Goal: Task Accomplishment & Management: Use online tool/utility

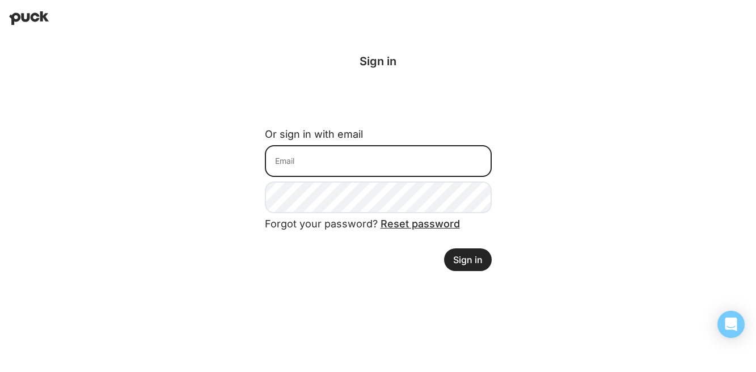
type input "[EMAIL_ADDRESS][PERSON_NAME][DOMAIN_NAME]"
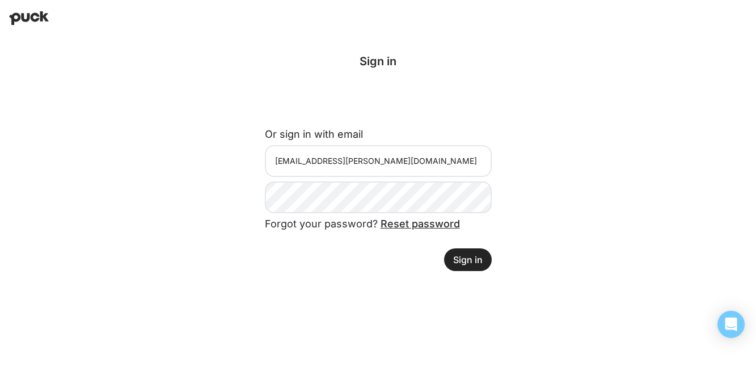
click at [462, 263] on button "Sign in" at bounding box center [468, 259] width 48 height 23
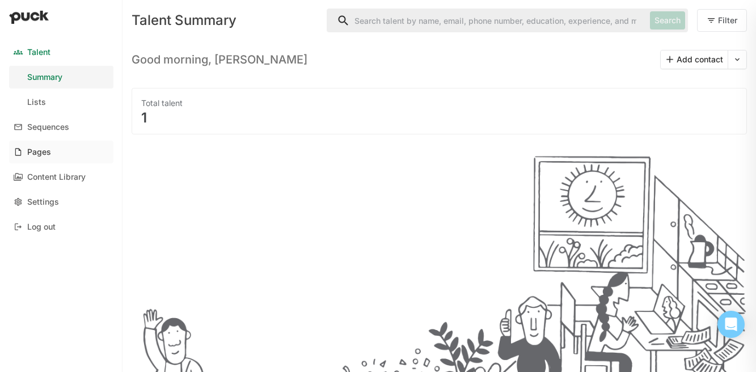
click at [54, 152] on link "Pages" at bounding box center [61, 152] width 104 height 23
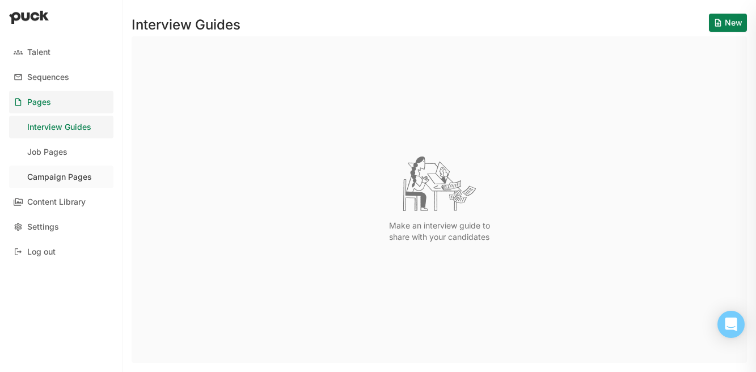
click at [48, 175] on div "Campaign Pages" at bounding box center [59, 177] width 65 height 10
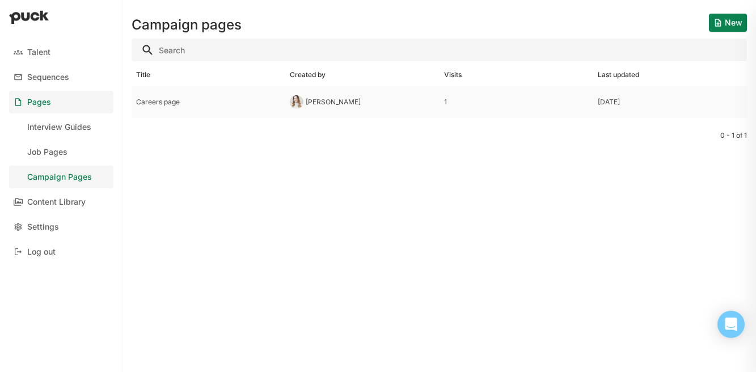
click at [250, 102] on div "Careers page" at bounding box center [208, 102] width 145 height 8
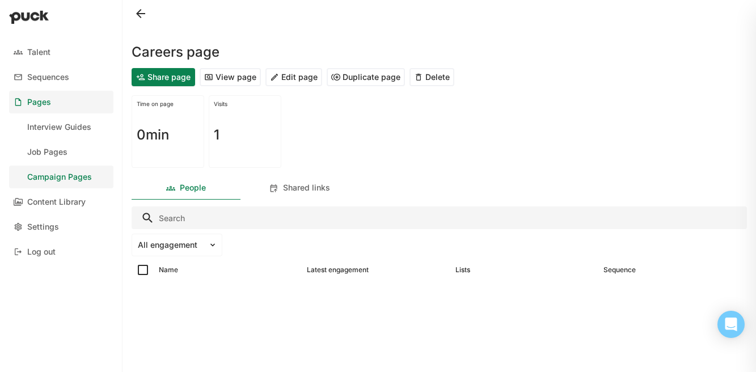
click at [146, 17] on button at bounding box center [141, 14] width 18 height 18
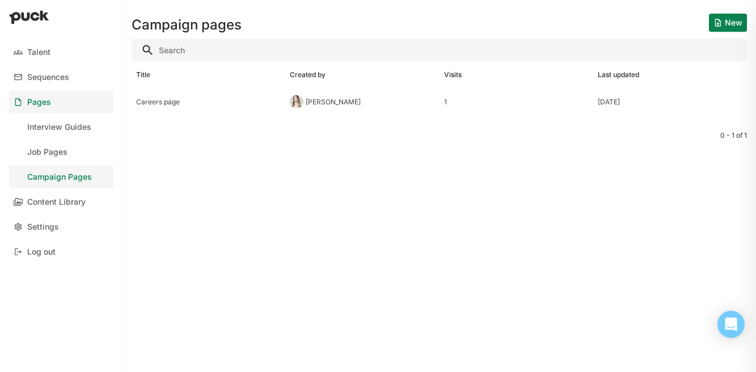
click at [728, 23] on button "New" at bounding box center [728, 23] width 38 height 18
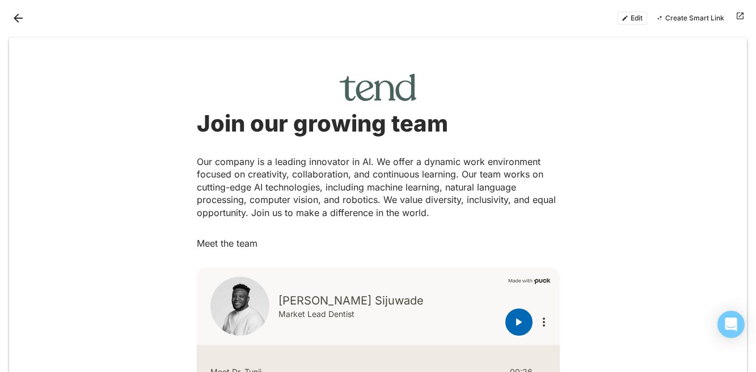
click at [15, 19] on button "Back" at bounding box center [18, 18] width 18 height 18
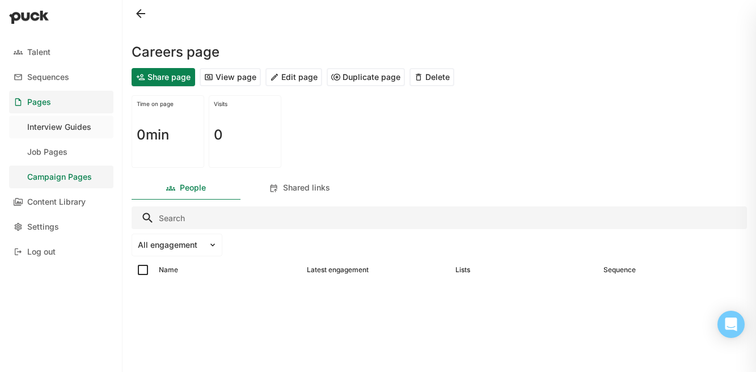
click at [64, 129] on div "Interview Guides" at bounding box center [59, 128] width 64 height 10
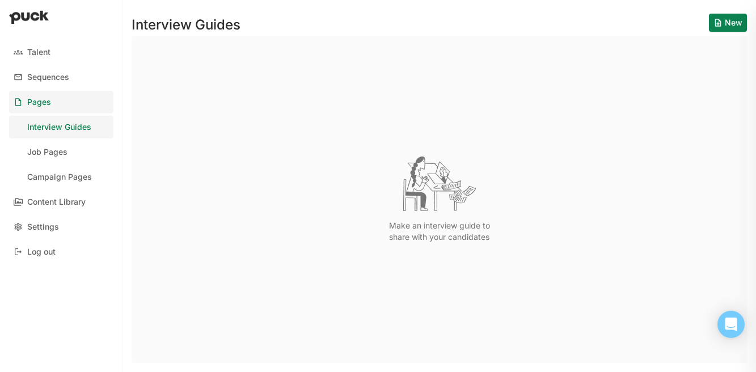
click at [723, 24] on button "New" at bounding box center [728, 23] width 38 height 18
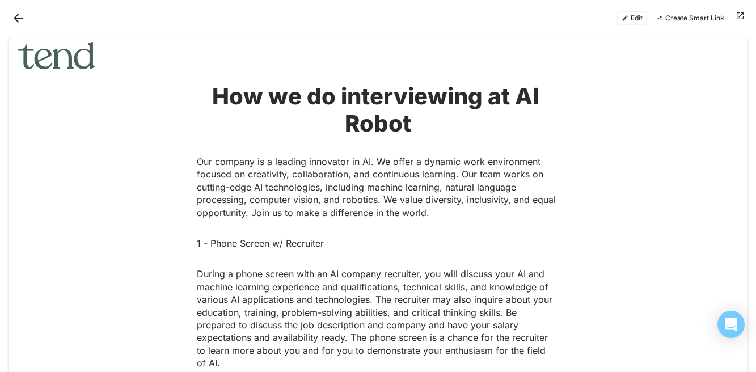
click at [19, 24] on button "Back" at bounding box center [18, 18] width 18 height 18
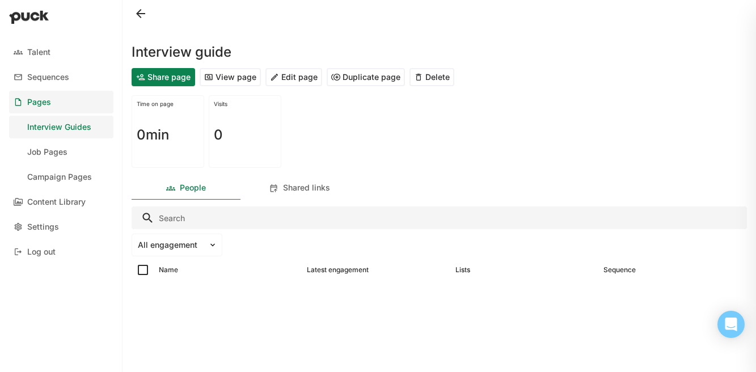
click at [199, 152] on div "Time on page 0min" at bounding box center [168, 131] width 73 height 73
click at [76, 177] on div "Campaign Pages" at bounding box center [59, 177] width 65 height 10
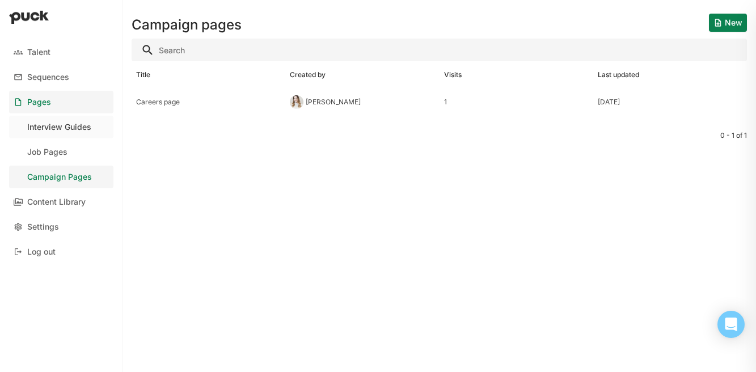
click at [64, 124] on div "Interview Guides" at bounding box center [59, 128] width 64 height 10
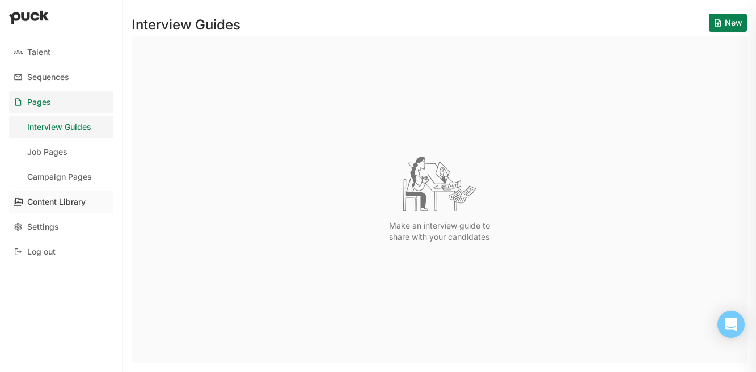
click at [53, 204] on div "Content Library" at bounding box center [56, 202] width 58 height 10
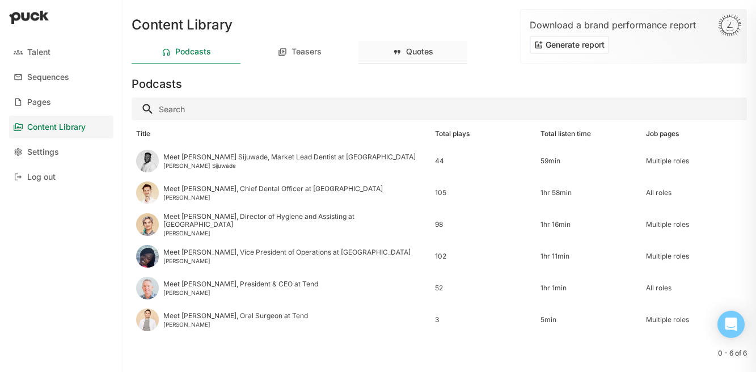
click at [413, 57] on div "Quotes" at bounding box center [413, 52] width 109 height 23
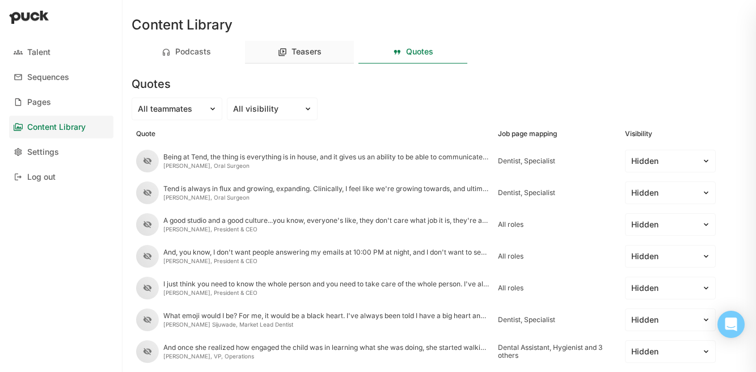
click at [319, 44] on div "Teasers" at bounding box center [299, 52] width 109 height 23
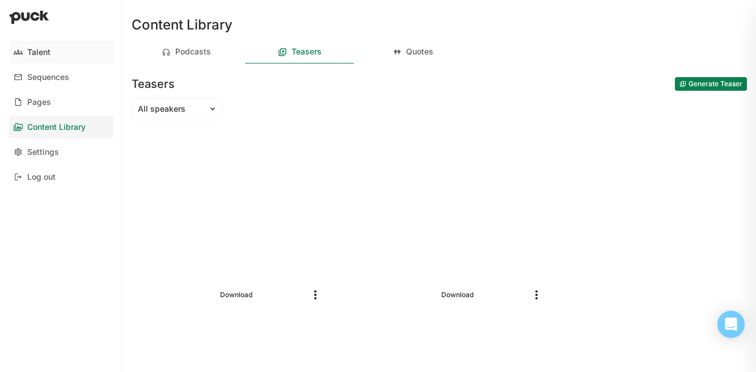
click at [44, 50] on div "Talent" at bounding box center [38, 53] width 23 height 10
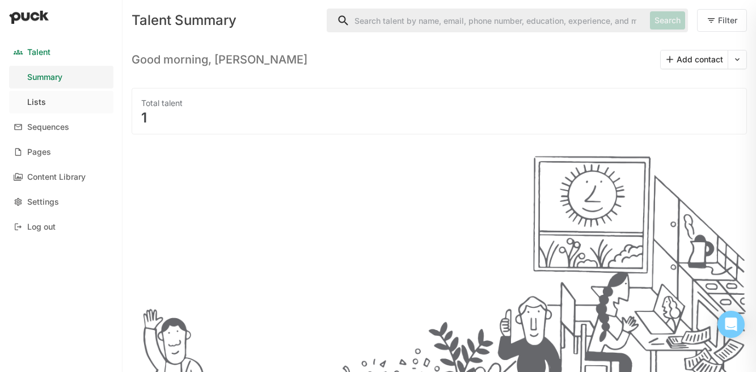
click at [49, 95] on link "Lists" at bounding box center [61, 102] width 104 height 23
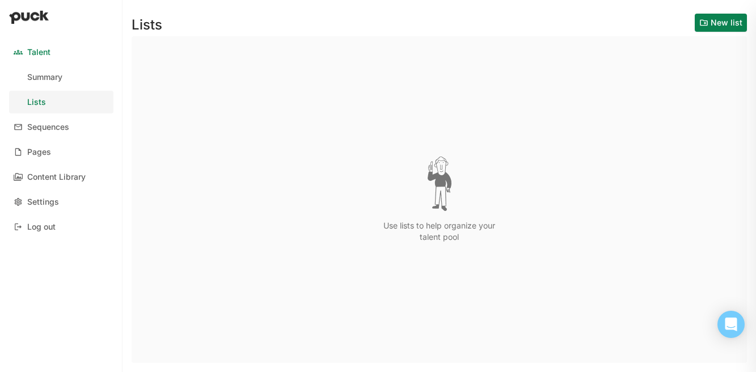
click at [724, 18] on button "New list" at bounding box center [721, 23] width 52 height 18
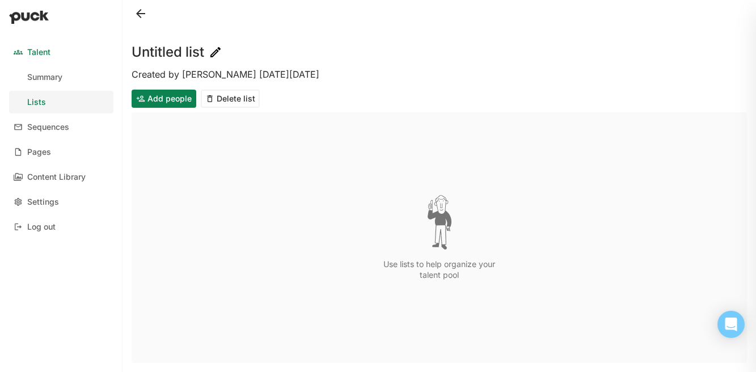
click at [215, 50] on img at bounding box center [216, 52] width 14 height 14
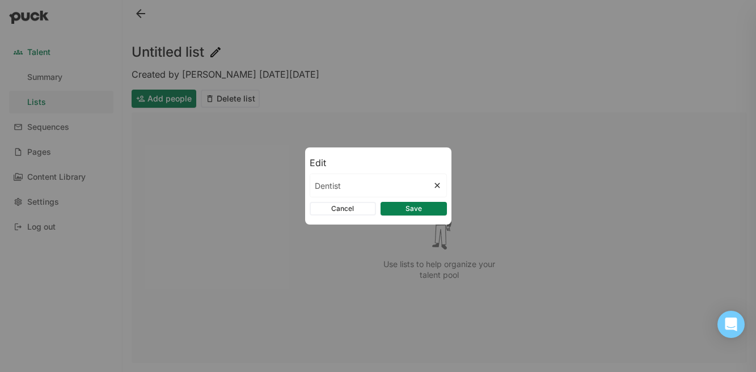
type input "Dentist"
click at [417, 209] on button "Save" at bounding box center [414, 209] width 66 height 14
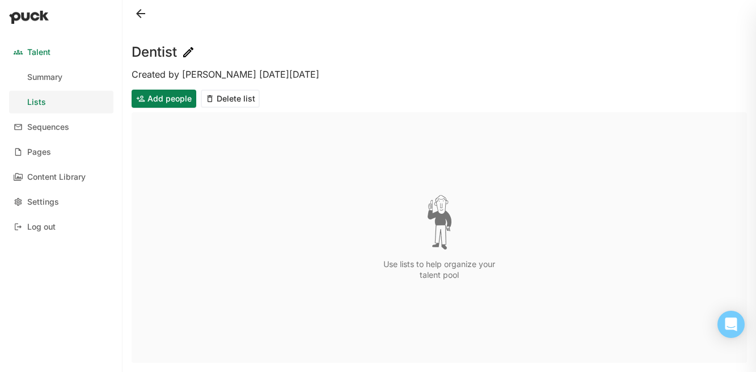
click at [142, 11] on button at bounding box center [141, 14] width 18 height 18
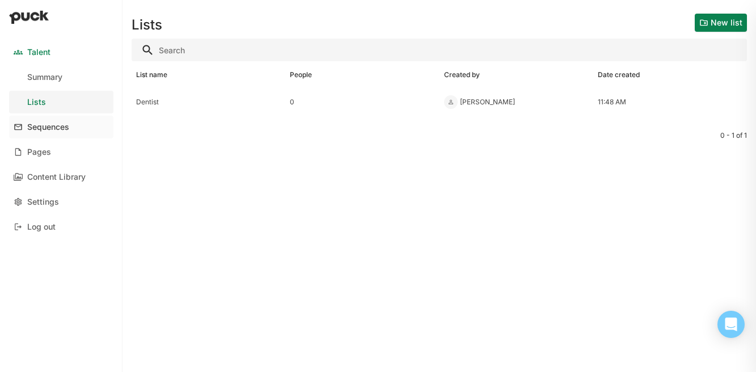
click at [61, 131] on div "Sequences" at bounding box center [48, 128] width 42 height 10
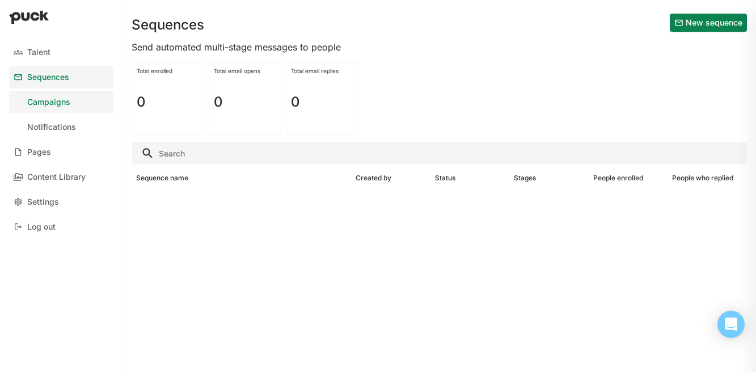
click at [693, 25] on button "New sequence" at bounding box center [708, 23] width 77 height 18
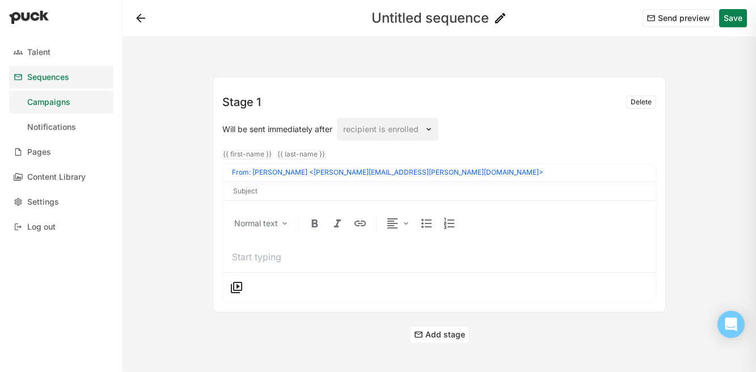
click at [498, 18] on img at bounding box center [501, 18] width 14 height 14
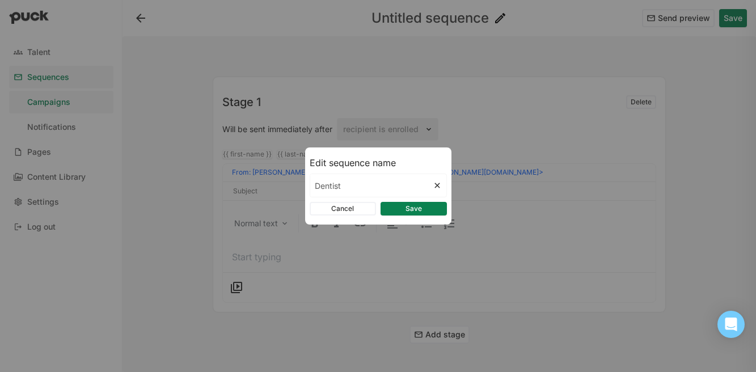
type input "Dentist"
click at [419, 209] on button "Save" at bounding box center [414, 209] width 66 height 14
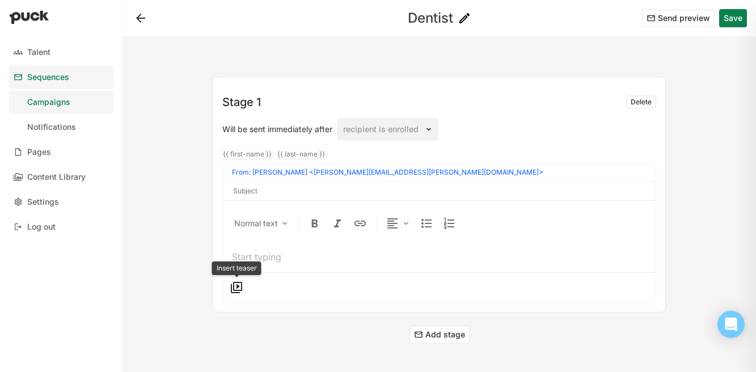
click at [239, 284] on button at bounding box center [236, 288] width 18 height 18
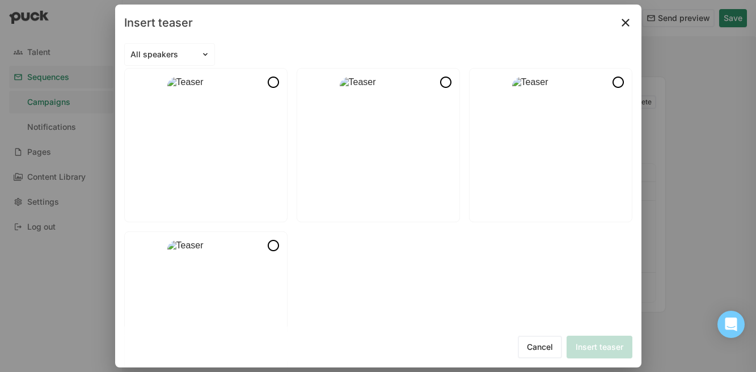
click at [274, 82] on img at bounding box center [274, 82] width 14 height 14
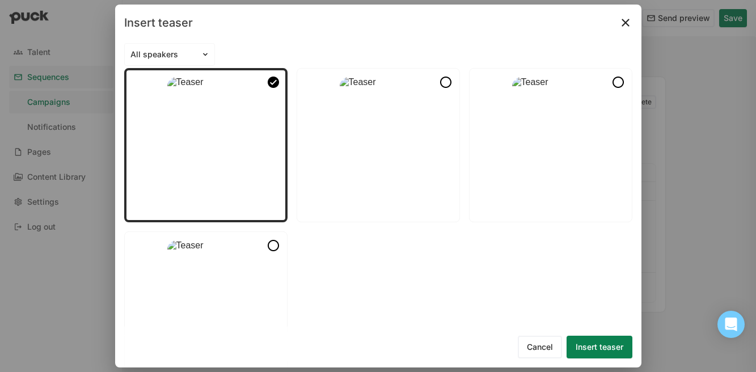
scroll to position [68, 0]
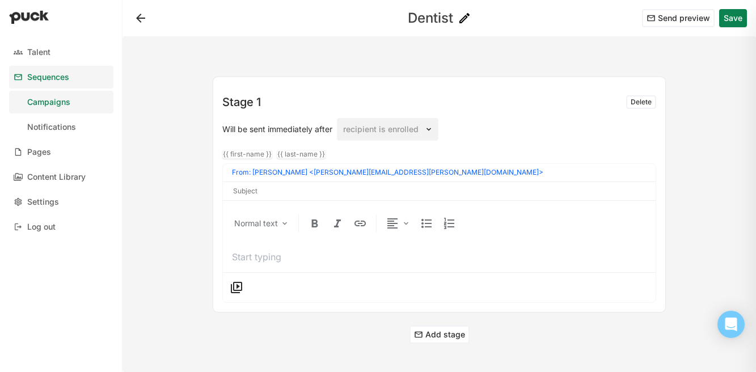
drag, startPoint x: 240, startPoint y: 368, endPoint x: 241, endPoint y: 336, distance: 31.8
click at [242, 288] on button at bounding box center [236, 288] width 18 height 18
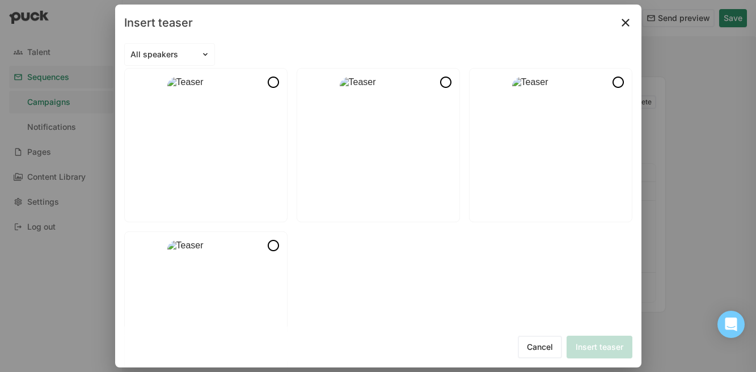
click at [275, 82] on img at bounding box center [274, 82] width 14 height 14
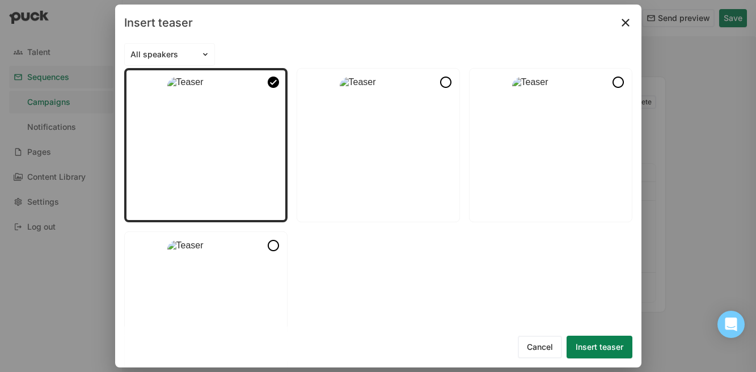
click at [595, 340] on button "Insert teaser" at bounding box center [600, 347] width 66 height 23
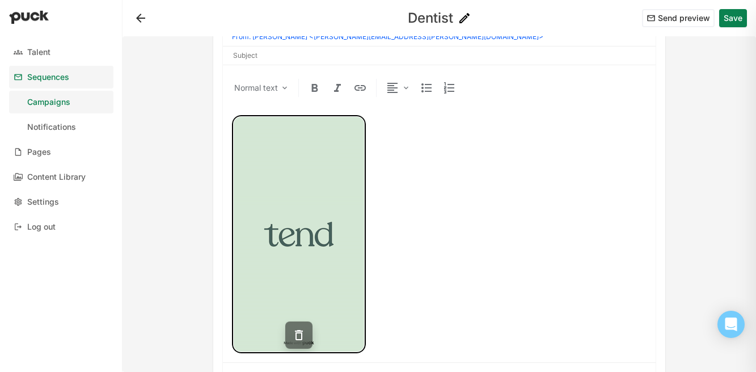
scroll to position [120, 0]
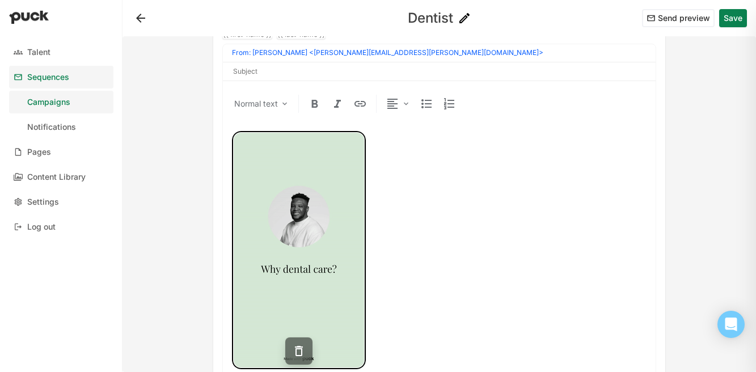
click at [137, 20] on button at bounding box center [141, 18] width 18 height 18
